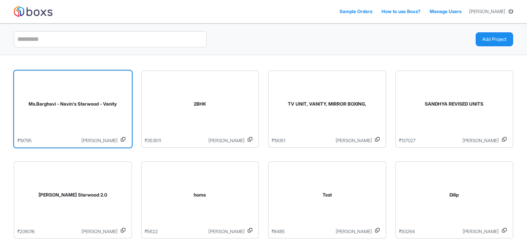
click at [92, 96] on div "Ms.Barghavi - Navin's Starwood - Vanity" at bounding box center [72, 105] width 111 height 63
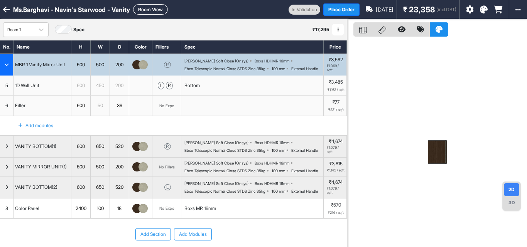
click at [0, 63] on div "button" at bounding box center [7, 65] width 14 height 22
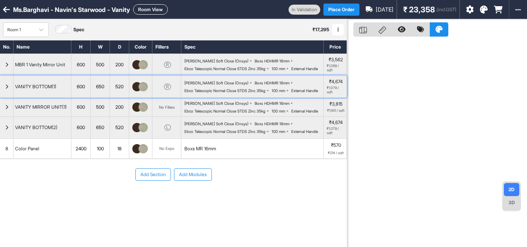
click at [202, 85] on div "[PERSON_NAME] Soft Close (Onsys)" at bounding box center [216, 83] width 64 height 5
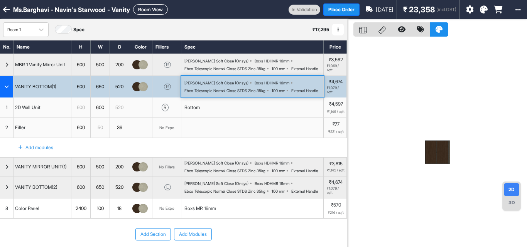
click at [64, 117] on div "2D Wall Unit" at bounding box center [43, 108] width 58 height 20
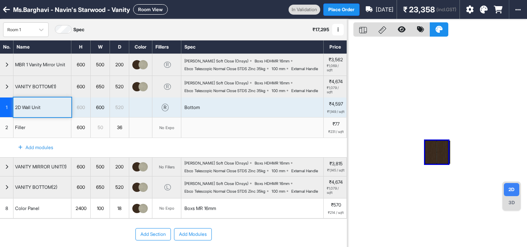
click at [64, 117] on div "2D Wall Unit" at bounding box center [43, 108] width 58 height 20
click at [202, 113] on div "Bottom" at bounding box center [252, 108] width 142 height 20
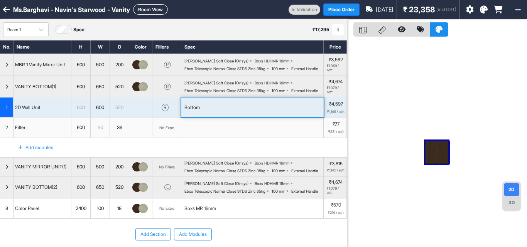
click at [202, 113] on div "Bottom" at bounding box center [252, 108] width 142 height 20
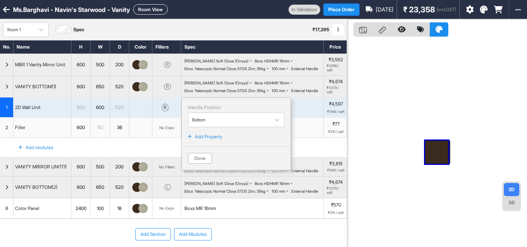
click at [213, 140] on p "Add Property" at bounding box center [208, 137] width 27 height 7
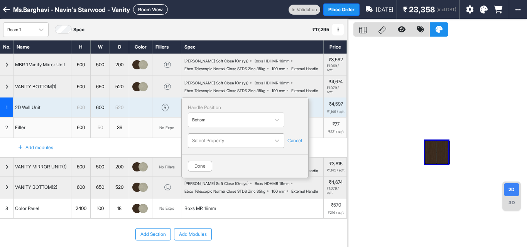
click at [214, 145] on div at bounding box center [229, 141] width 74 height 8
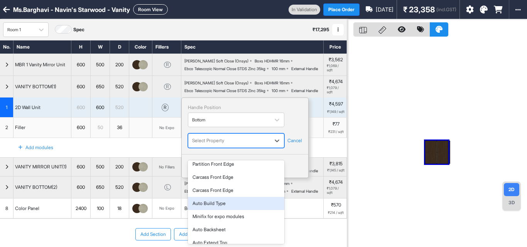
scroll to position [164, 0]
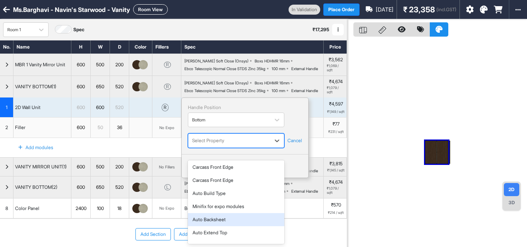
click at [215, 221] on div "Auto Backsheet" at bounding box center [236, 219] width 96 height 13
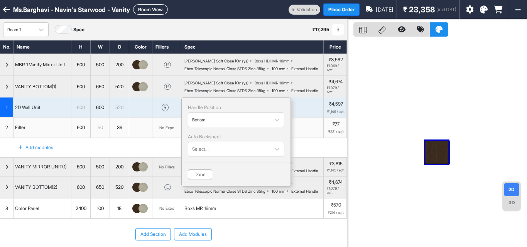
click at [211, 166] on div "Handle Position Bottom Auto Backsheet Select... Done" at bounding box center [236, 142] width 110 height 89
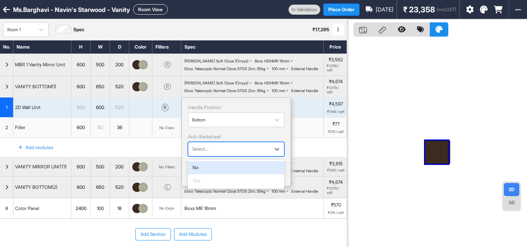
click at [211, 155] on div "Select..." at bounding box center [229, 150] width 82 height 12
click at [212, 174] on div "No" at bounding box center [236, 167] width 96 height 13
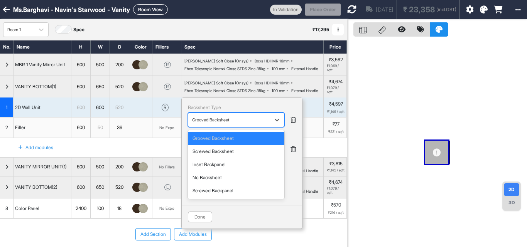
click at [221, 126] on div "Grooved Backsheet" at bounding box center [229, 120] width 82 height 12
click at [221, 183] on div "No Backsheet" at bounding box center [236, 177] width 96 height 13
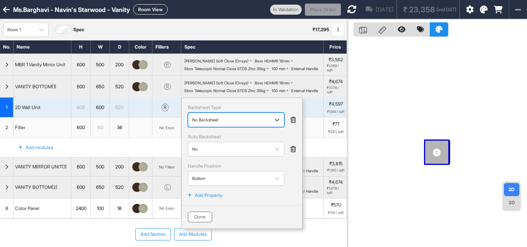
click at [201, 223] on button "Done" at bounding box center [200, 217] width 24 height 11
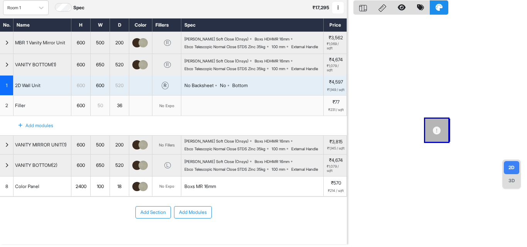
scroll to position [76, 0]
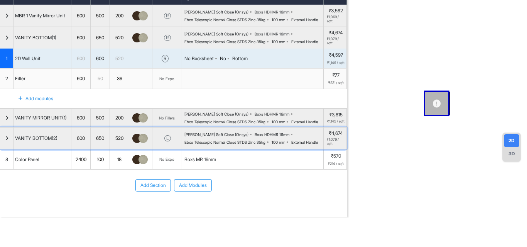
click at [291, 145] on div "External Handle" at bounding box center [304, 142] width 27 height 5
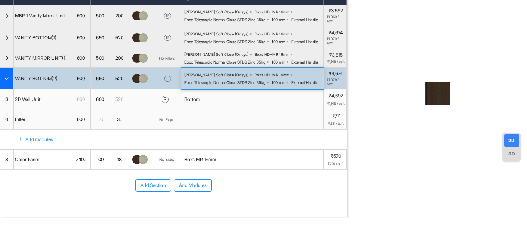
click at [215, 96] on div "Bottom" at bounding box center [252, 100] width 142 height 20
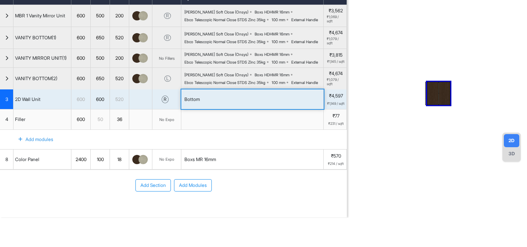
click at [215, 96] on div "Bottom" at bounding box center [252, 100] width 142 height 20
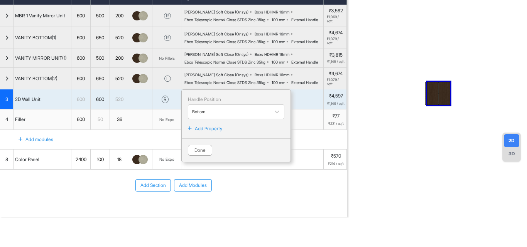
click at [216, 125] on p "Add Property" at bounding box center [208, 128] width 27 height 7
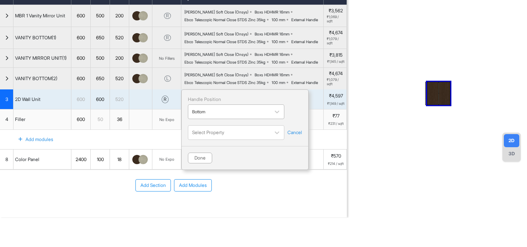
click at [215, 111] on div "Bottom" at bounding box center [229, 112] width 74 height 10
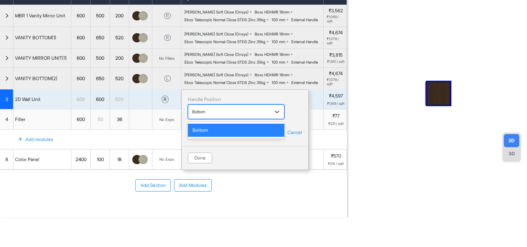
click at [215, 111] on div "Bottom" at bounding box center [229, 112] width 74 height 10
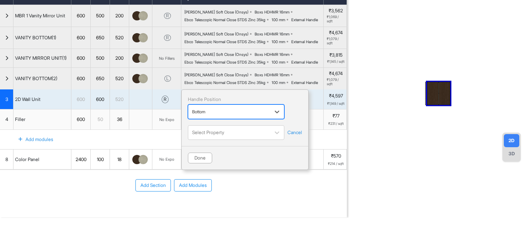
click at [215, 111] on div "Bottom" at bounding box center [229, 112] width 74 height 10
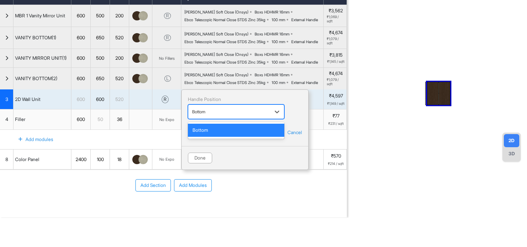
click at [215, 115] on div "Handle Position 1 result available. Use Up and Down to choose options, press En…" at bounding box center [244, 130] width 127 height 81
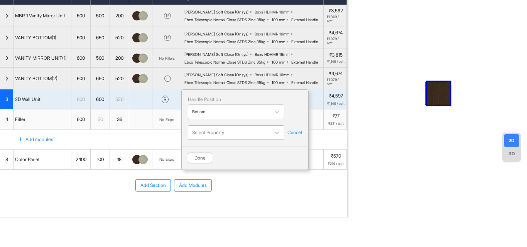
click at [215, 128] on div at bounding box center [229, 132] width 74 height 8
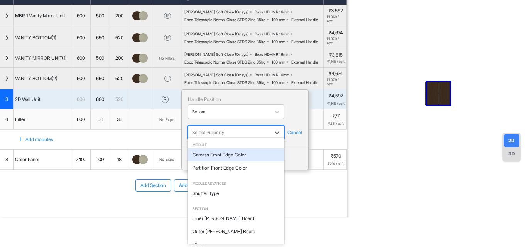
click at [215, 128] on div at bounding box center [229, 132] width 74 height 8
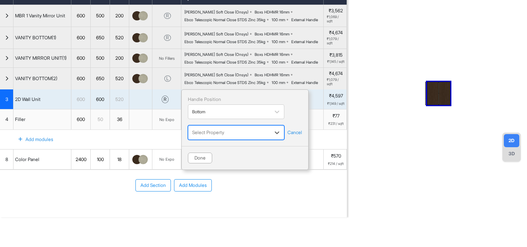
click at [211, 128] on div at bounding box center [229, 132] width 74 height 8
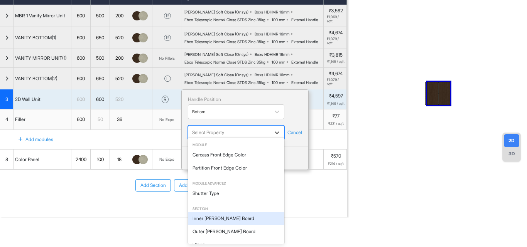
scroll to position [142, 0]
click at [212, 222] on div "Auto Backsheet" at bounding box center [236, 219] width 96 height 13
click at [212, 222] on div "Add Section Add Modules" at bounding box center [173, 208] width 347 height 77
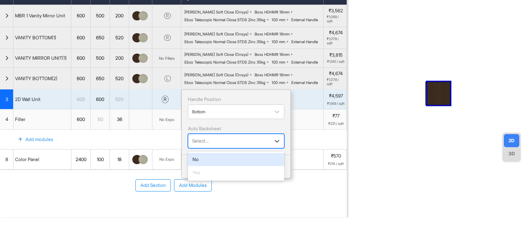
click at [206, 137] on div at bounding box center [229, 141] width 74 height 8
click at [206, 154] on div "No" at bounding box center [236, 159] width 96 height 13
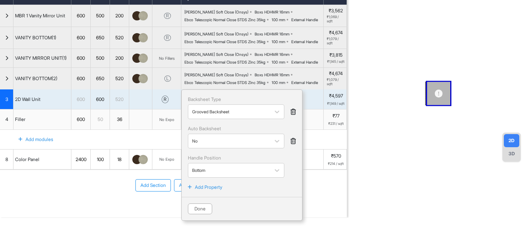
click at [214, 110] on div at bounding box center [229, 112] width 74 height 8
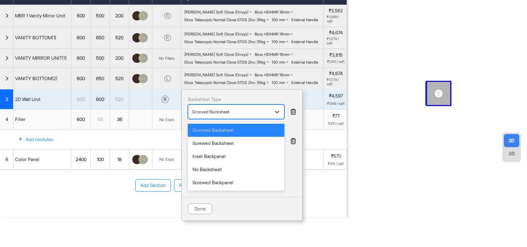
click at [214, 110] on div at bounding box center [229, 112] width 74 height 8
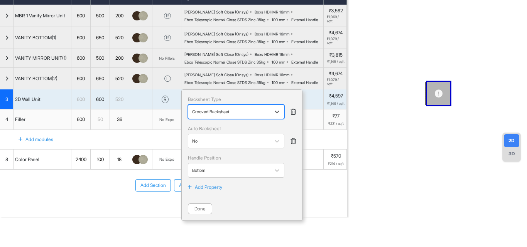
click at [214, 110] on div at bounding box center [229, 112] width 74 height 8
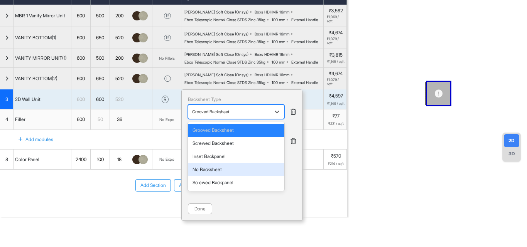
click at [222, 170] on div "No Backsheet" at bounding box center [236, 169] width 96 height 13
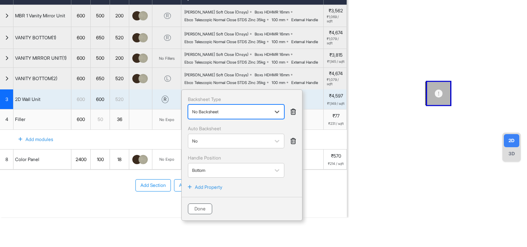
click at [208, 204] on button "Done" at bounding box center [200, 209] width 24 height 11
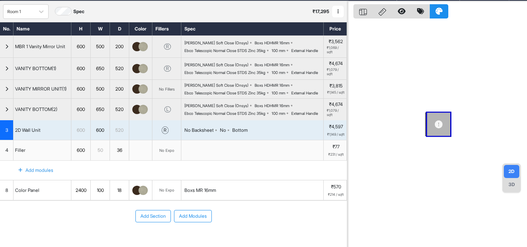
scroll to position [0, 0]
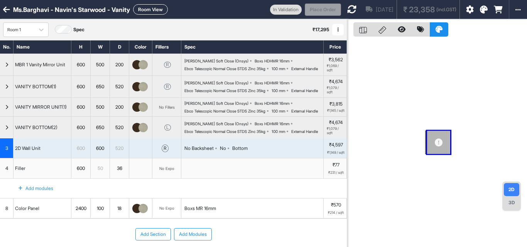
click at [347, 15] on div at bounding box center [351, 9] width 9 height 19
click at [347, 11] on icon at bounding box center [351, 9] width 9 height 9
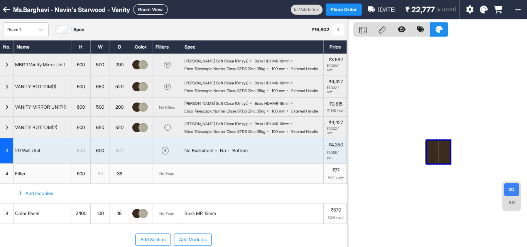
scroll to position [76, 0]
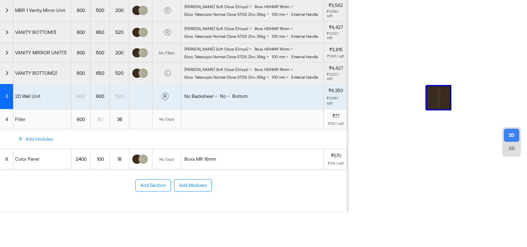
click at [7, 75] on div "button" at bounding box center [7, 74] width 14 height 22
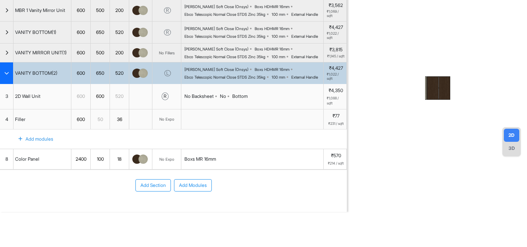
click at [7, 75] on div "button" at bounding box center [7, 74] width 14 height 22
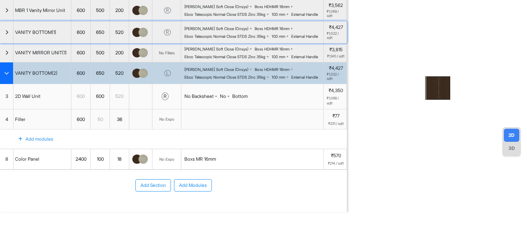
click at [7, 35] on icon "button" at bounding box center [6, 32] width 3 height 5
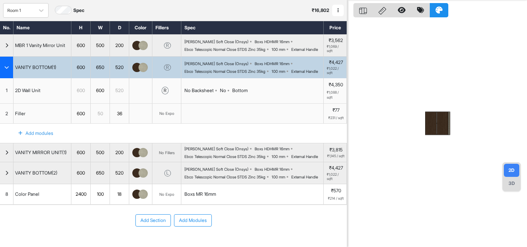
click at [7, 70] on icon "button" at bounding box center [6, 67] width 5 height 5
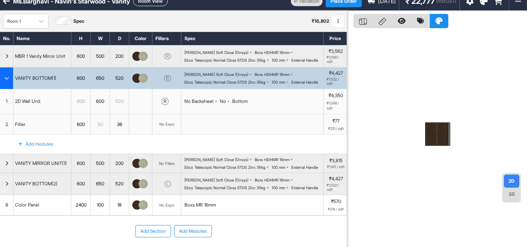
scroll to position [0, 0]
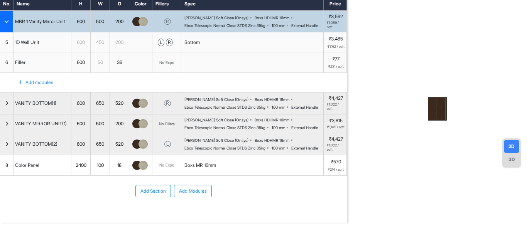
scroll to position [76, 0]
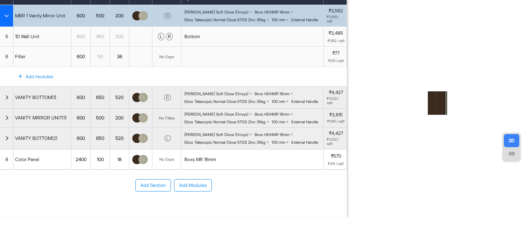
click at [193, 164] on div "Boxs MR 16mm" at bounding box center [252, 160] width 142 height 20
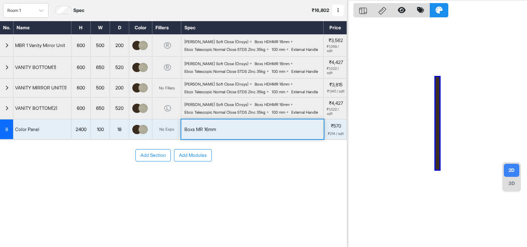
scroll to position [19, 0]
click at [193, 164] on div "Add Section Add Modules" at bounding box center [173, 178] width 347 height 77
click at [194, 133] on div "Boxs MR 16mm" at bounding box center [200, 129] width 32 height 7
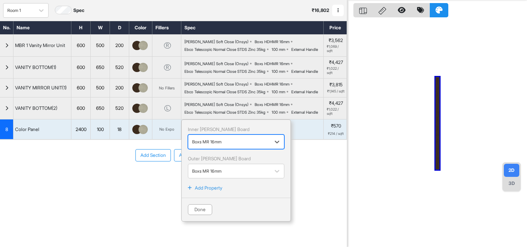
click at [203, 146] on div at bounding box center [229, 142] width 74 height 8
click at [204, 146] on div at bounding box center [229, 142] width 74 height 8
click at [206, 149] on div "Boxs MR 16mm" at bounding box center [236, 142] width 96 height 15
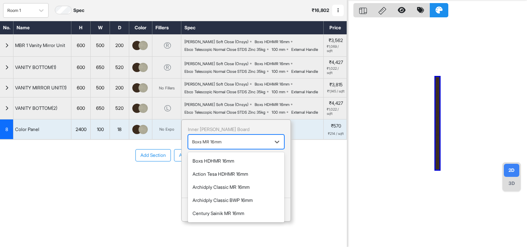
scroll to position [39, 0]
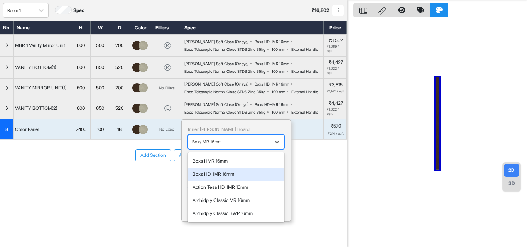
click at [219, 181] on div "Boxs HDHMR 16mm" at bounding box center [236, 174] width 96 height 13
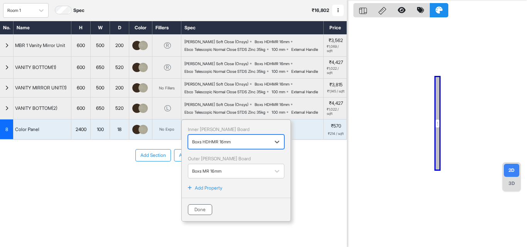
click at [206, 215] on button "Done" at bounding box center [200, 210] width 24 height 11
click at [207, 217] on div "Add Section Add Modules" at bounding box center [173, 178] width 347 height 77
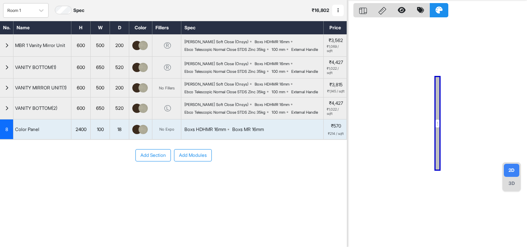
click at [235, 133] on div "Boxs MR 16mm" at bounding box center [248, 129] width 32 height 7
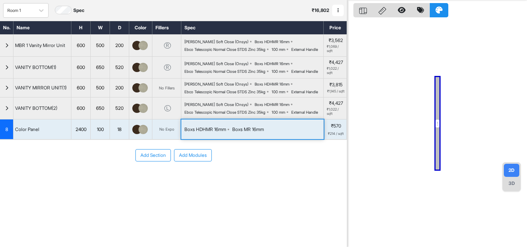
click at [236, 133] on div "Boxs MR 16mm" at bounding box center [248, 129] width 32 height 7
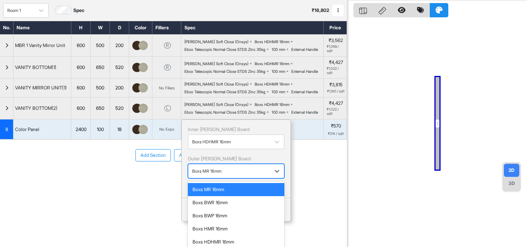
click at [220, 176] on div at bounding box center [229, 171] width 74 height 8
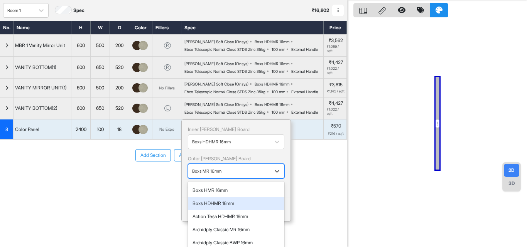
click at [214, 207] on div "Boxs HDHMR 16mm" at bounding box center [236, 203] width 87 height 7
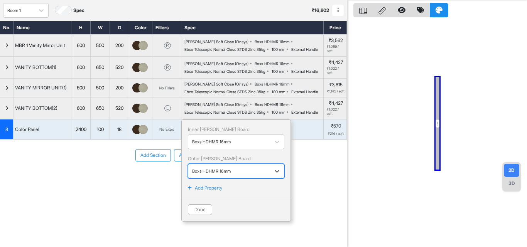
click at [196, 215] on button "Done" at bounding box center [200, 210] width 24 height 11
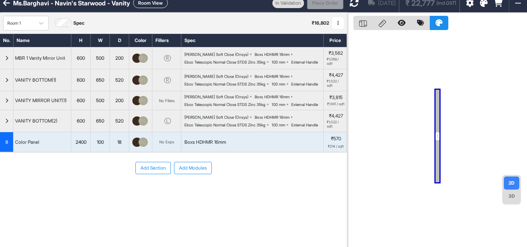
scroll to position [0, 0]
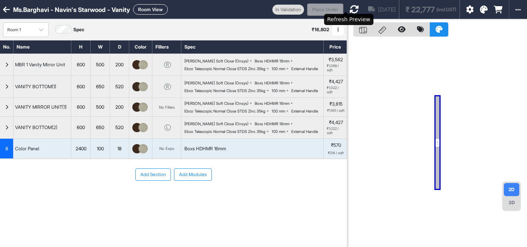
click at [350, 8] on icon at bounding box center [354, 9] width 9 height 9
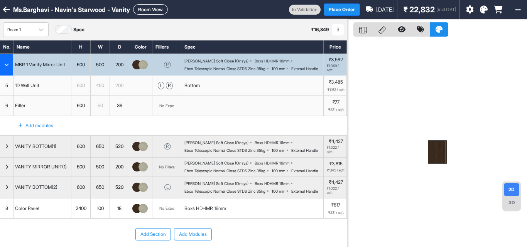
click at [142, 69] on img "button" at bounding box center [143, 64] width 9 height 9
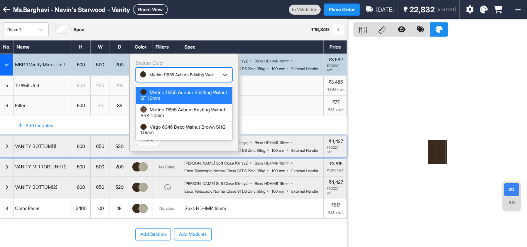
click at [143, 151] on img "button" at bounding box center [143, 146] width 9 height 9
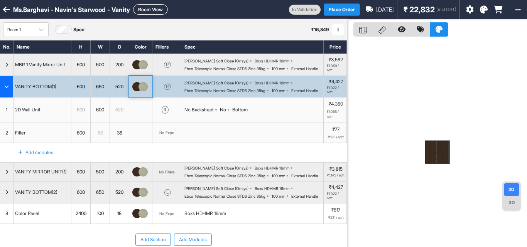
click at [143, 160] on div "Add modules" at bounding box center [173, 152] width 347 height 19
click at [145, 91] on img "button" at bounding box center [143, 86] width 9 height 9
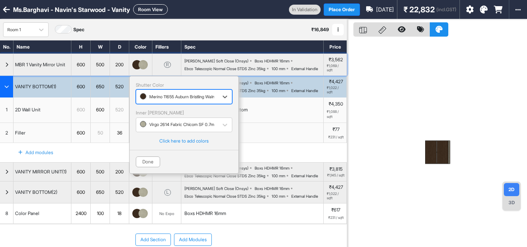
click at [142, 69] on img "button" at bounding box center [143, 64] width 9 height 9
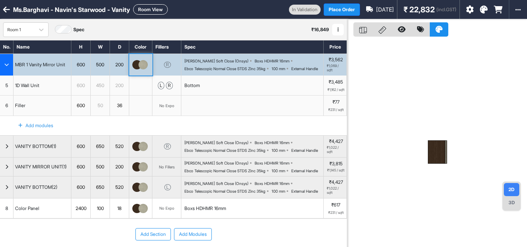
click at [142, 69] on img "button" at bounding box center [143, 64] width 9 height 9
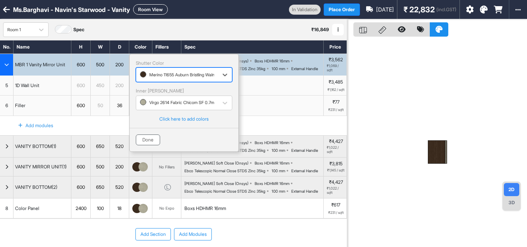
click at [150, 135] on button "Done" at bounding box center [148, 140] width 24 height 11
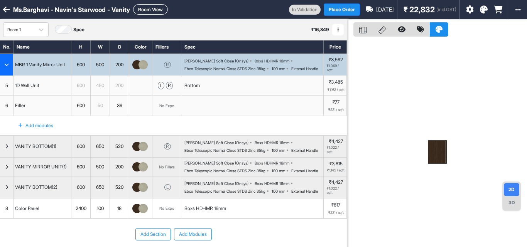
click at [6, 63] on div "button" at bounding box center [7, 65] width 14 height 22
